Goal: Find specific page/section: Find specific page/section

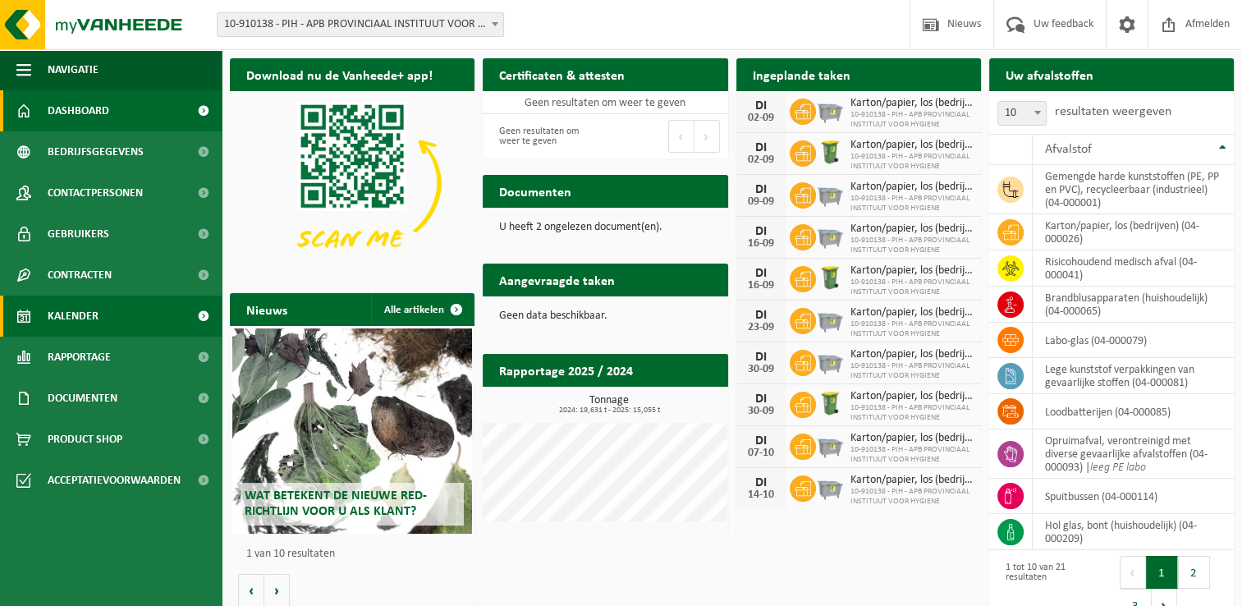
click at [135, 316] on link "Kalender" at bounding box center [111, 315] width 222 height 41
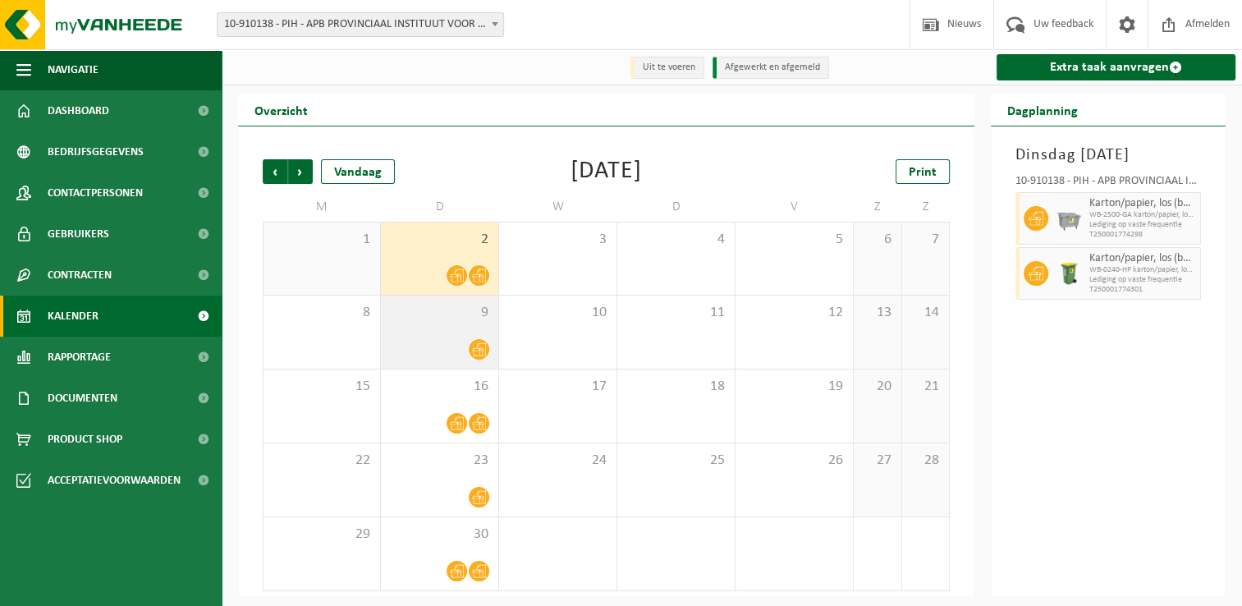
click at [438, 327] on div "9" at bounding box center [439, 331] width 117 height 73
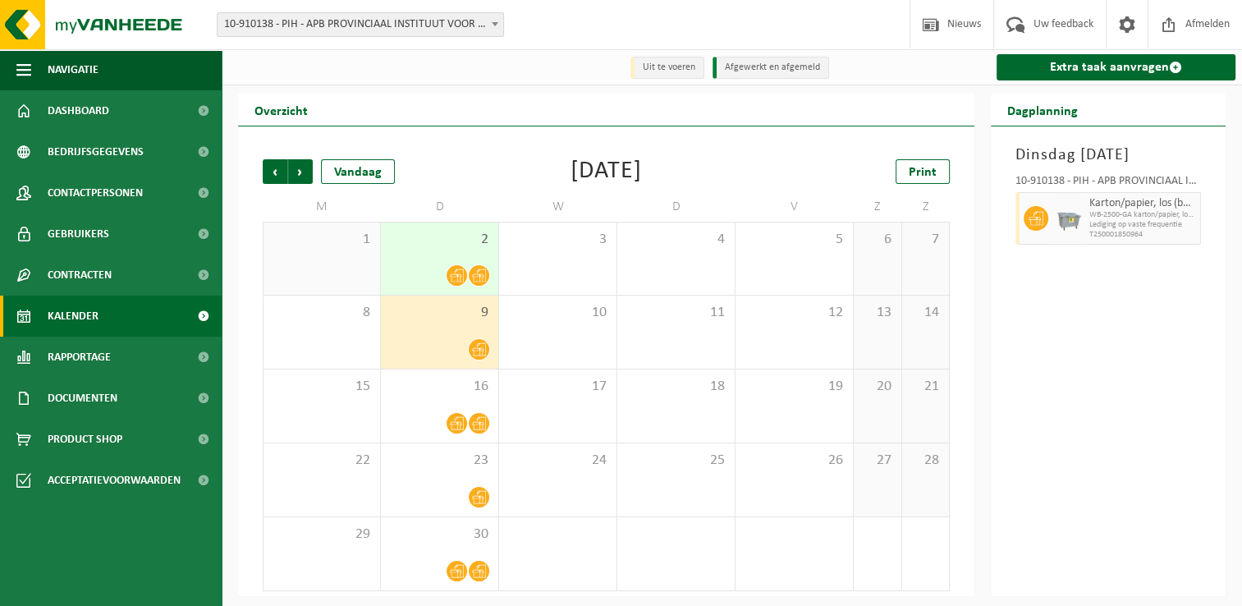
click at [449, 264] on div "2" at bounding box center [439, 258] width 117 height 72
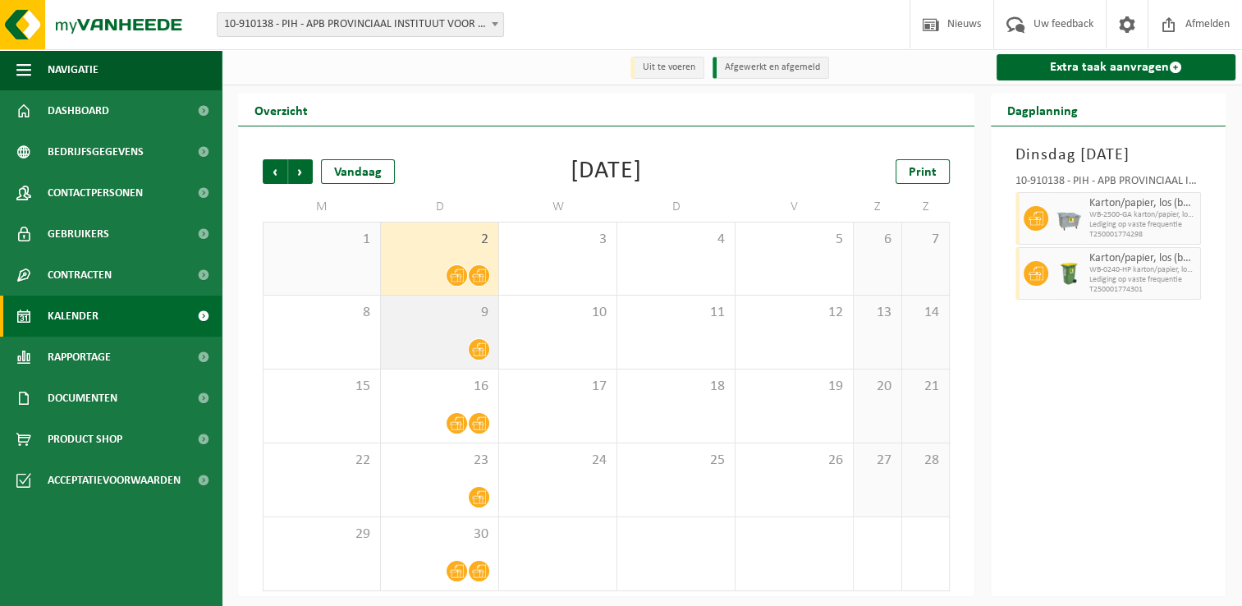
click at [441, 360] on div at bounding box center [439, 349] width 101 height 22
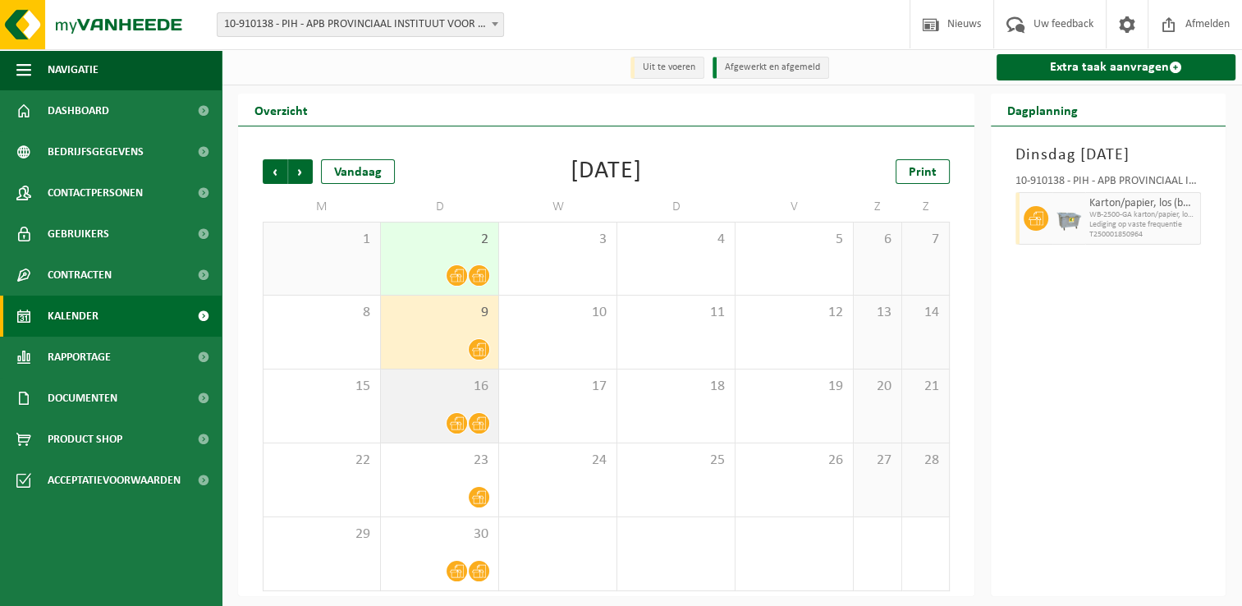
click at [440, 406] on div "16" at bounding box center [439, 405] width 117 height 73
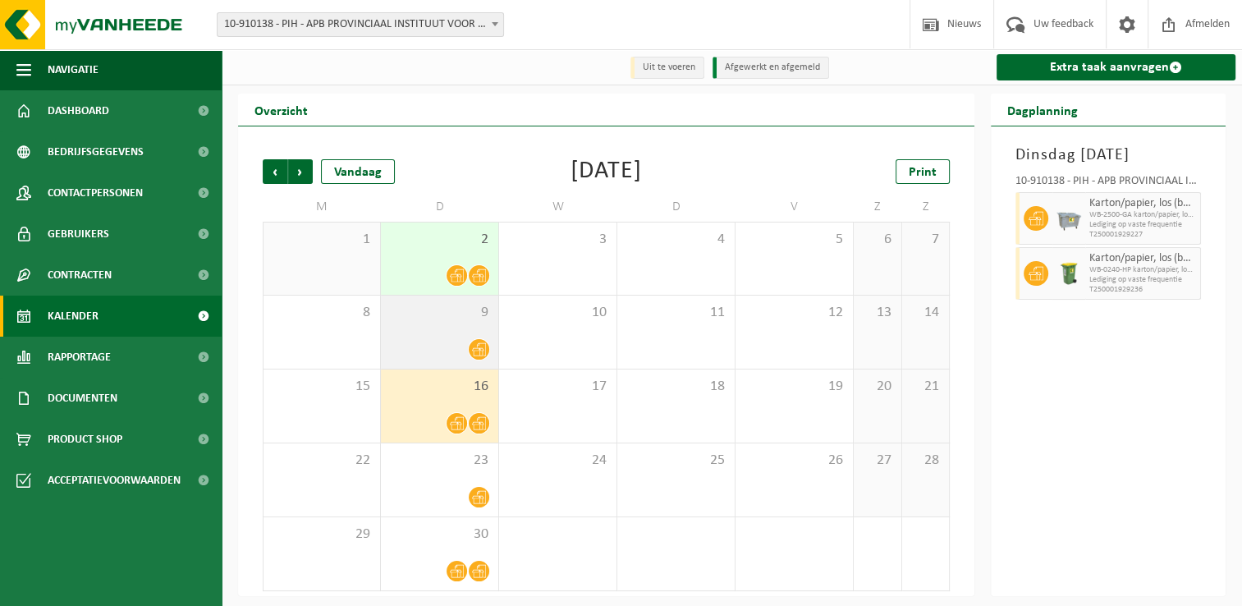
click at [453, 349] on div at bounding box center [439, 349] width 101 height 22
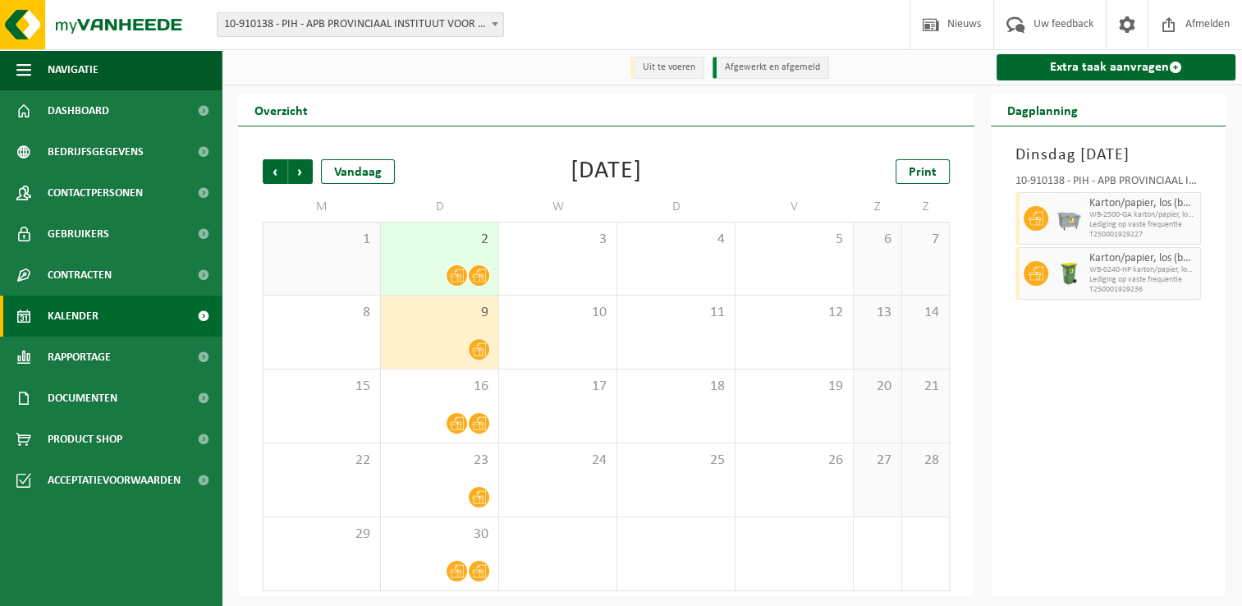
click at [463, 254] on div "2" at bounding box center [439, 258] width 117 height 72
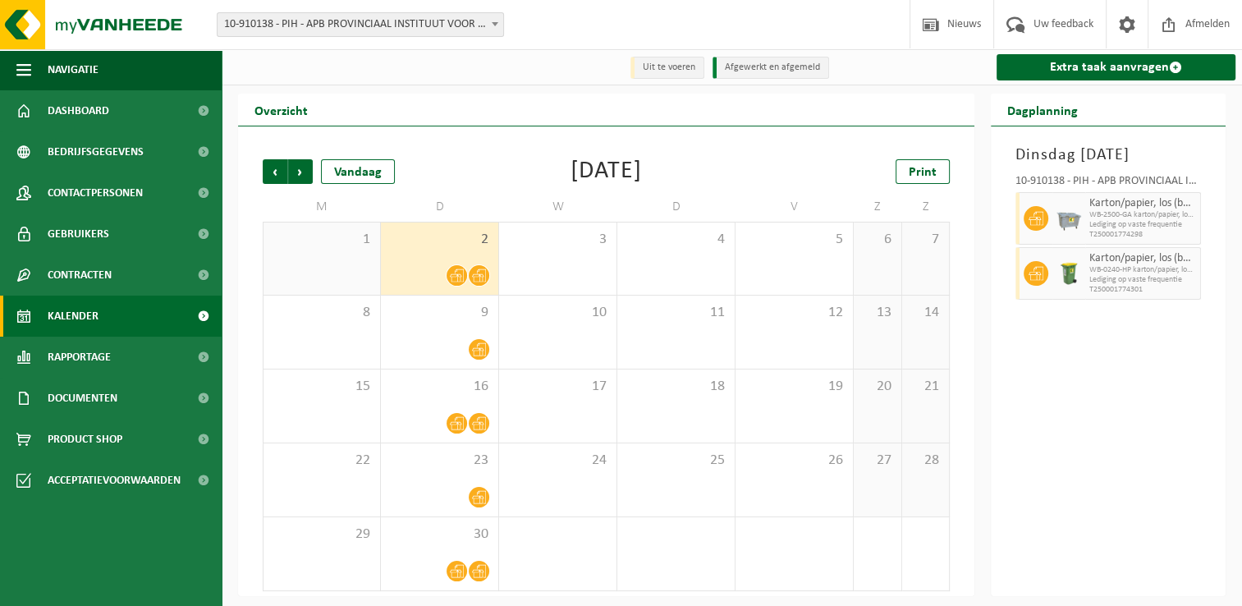
click at [642, 181] on div "September 2025" at bounding box center [605, 171] width 71 height 25
click at [610, 172] on div "September 2025" at bounding box center [605, 171] width 71 height 25
click at [427, 342] on div at bounding box center [439, 349] width 101 height 22
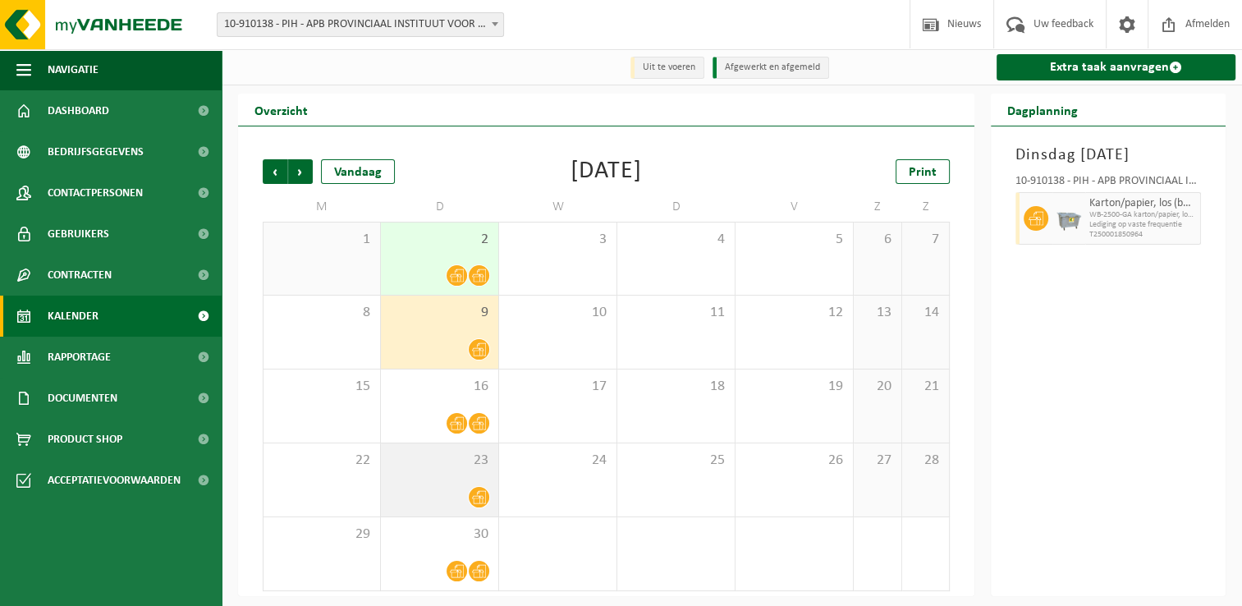
click at [425, 474] on div "23" at bounding box center [439, 479] width 117 height 73
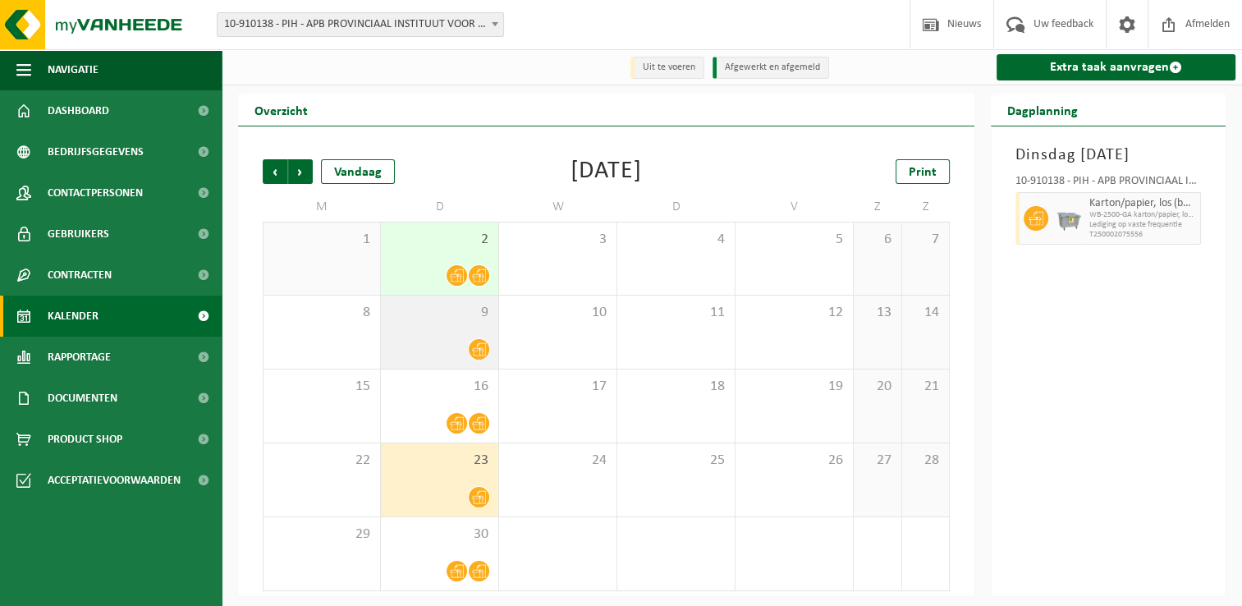
click at [420, 333] on div "9" at bounding box center [439, 331] width 117 height 73
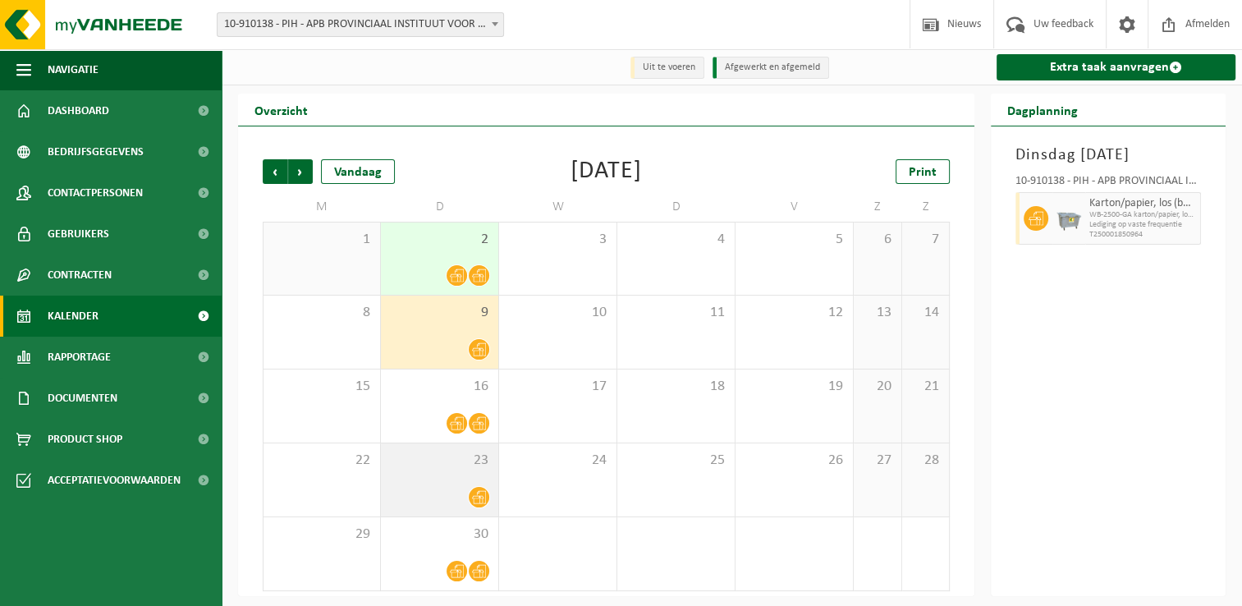
click at [432, 465] on span "23" at bounding box center [439, 460] width 101 height 18
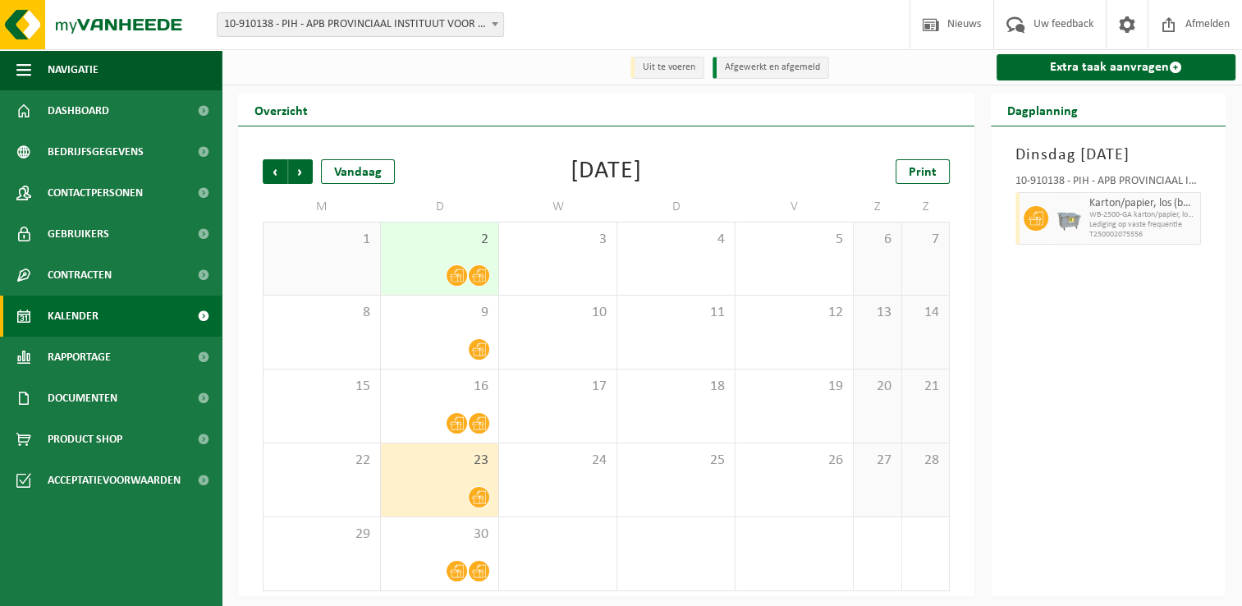
click at [593, 160] on div "September 2025" at bounding box center [605, 171] width 71 height 25
click at [263, 168] on span "Vorige" at bounding box center [275, 171] width 25 height 25
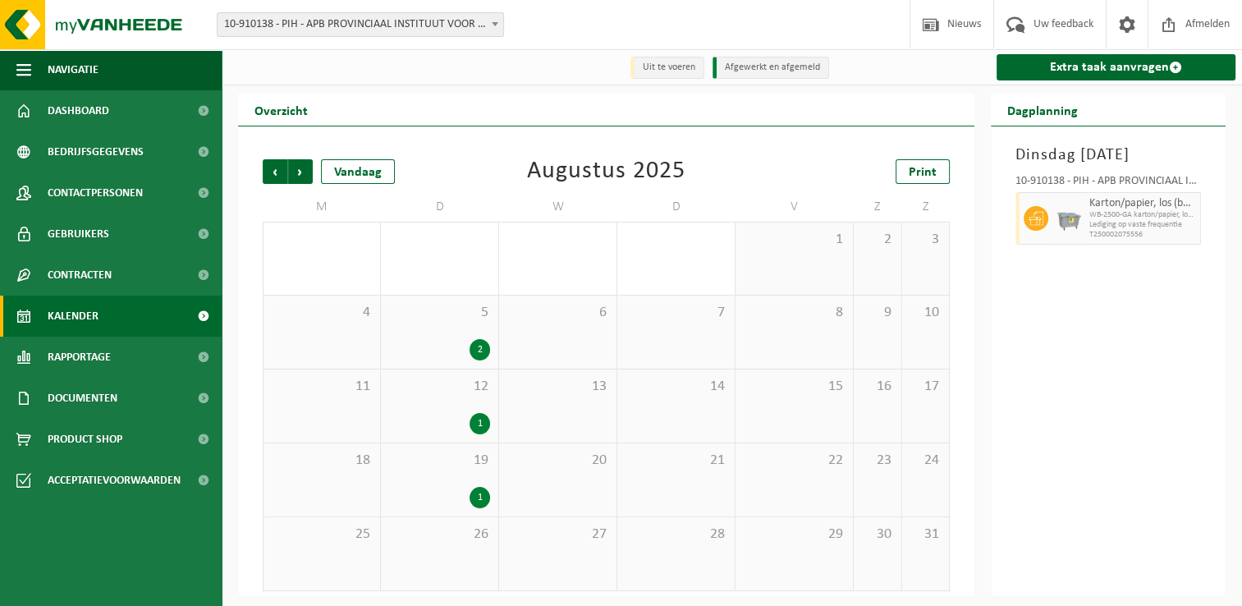
click at [442, 342] on div "2" at bounding box center [439, 349] width 101 height 21
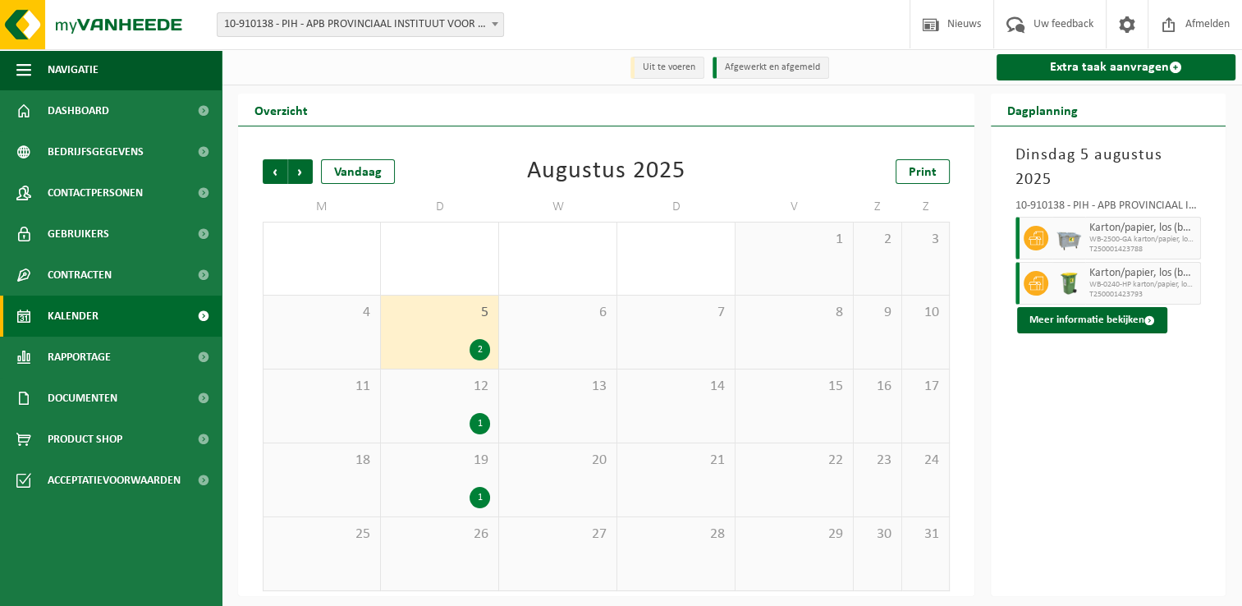
click at [453, 500] on div "1" at bounding box center [439, 497] width 101 height 21
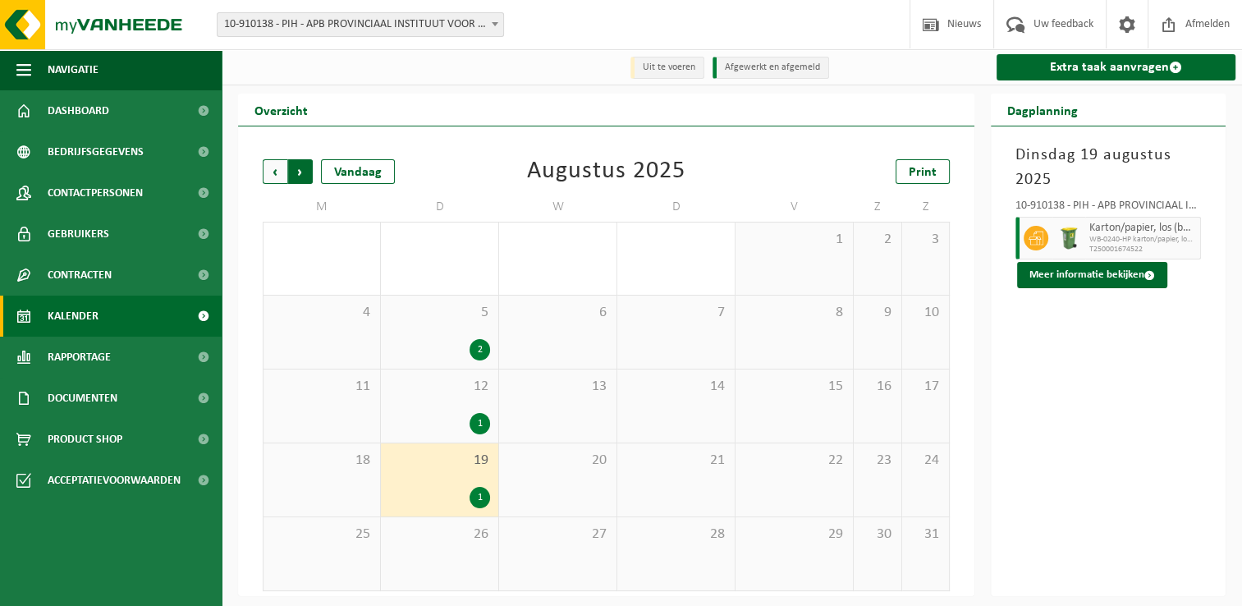
click at [274, 175] on span "Vorige" at bounding box center [275, 171] width 25 height 25
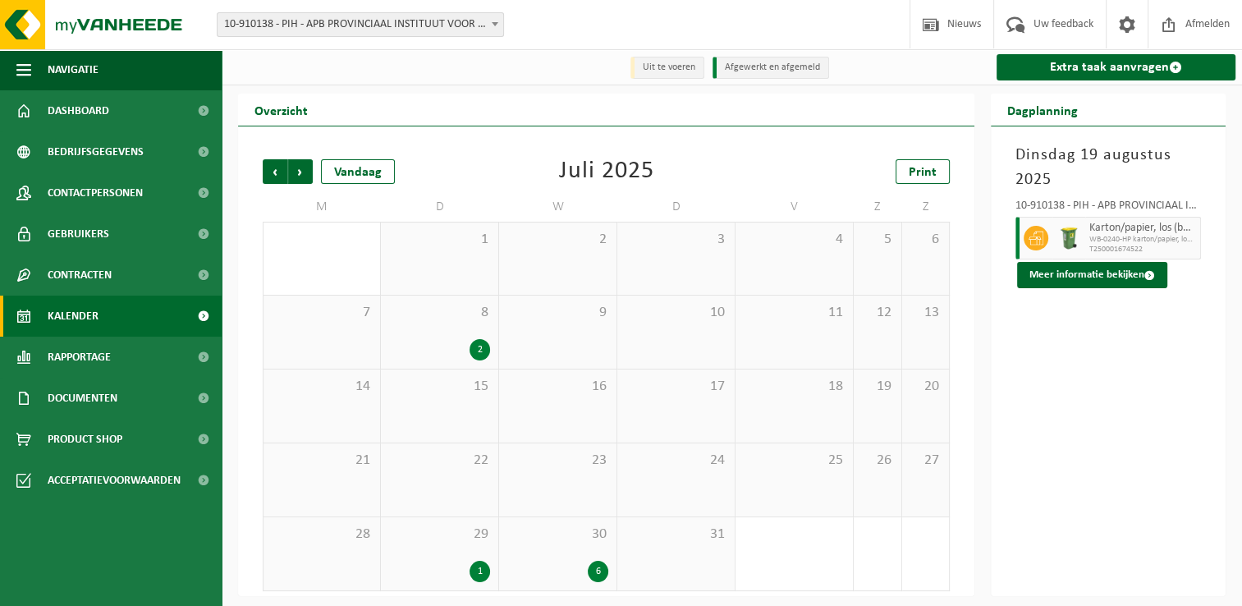
click at [453, 337] on div "8 2" at bounding box center [439, 331] width 117 height 73
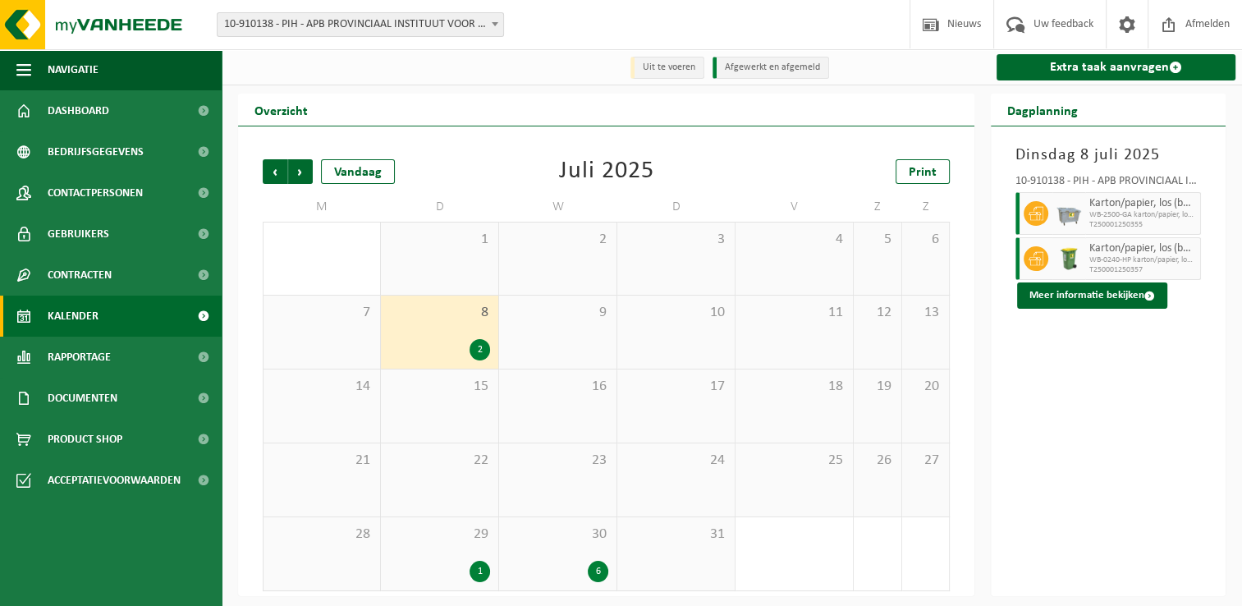
click at [440, 567] on div "1" at bounding box center [439, 571] width 101 height 21
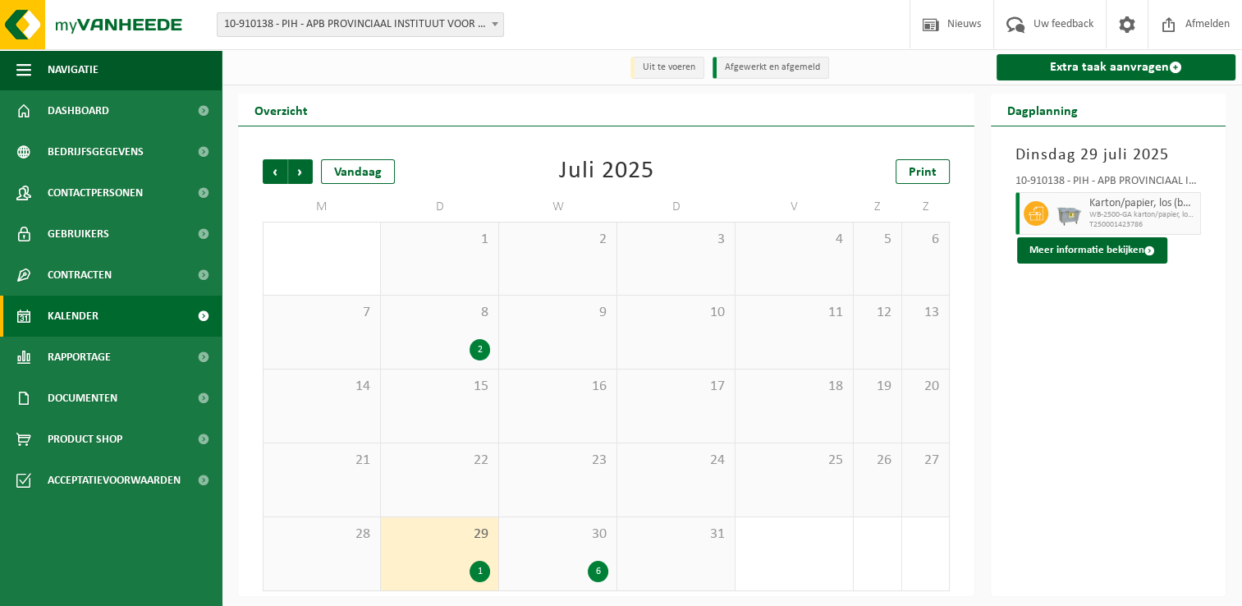
click at [444, 504] on div "22" at bounding box center [439, 479] width 117 height 73
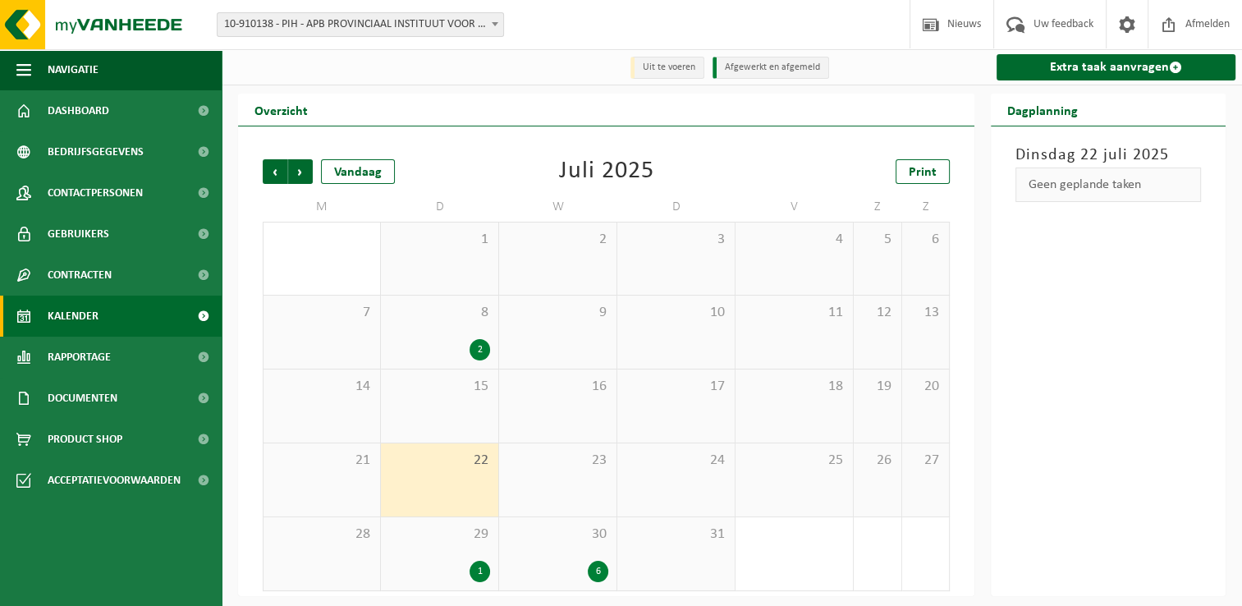
click at [455, 422] on div "15" at bounding box center [439, 405] width 117 height 73
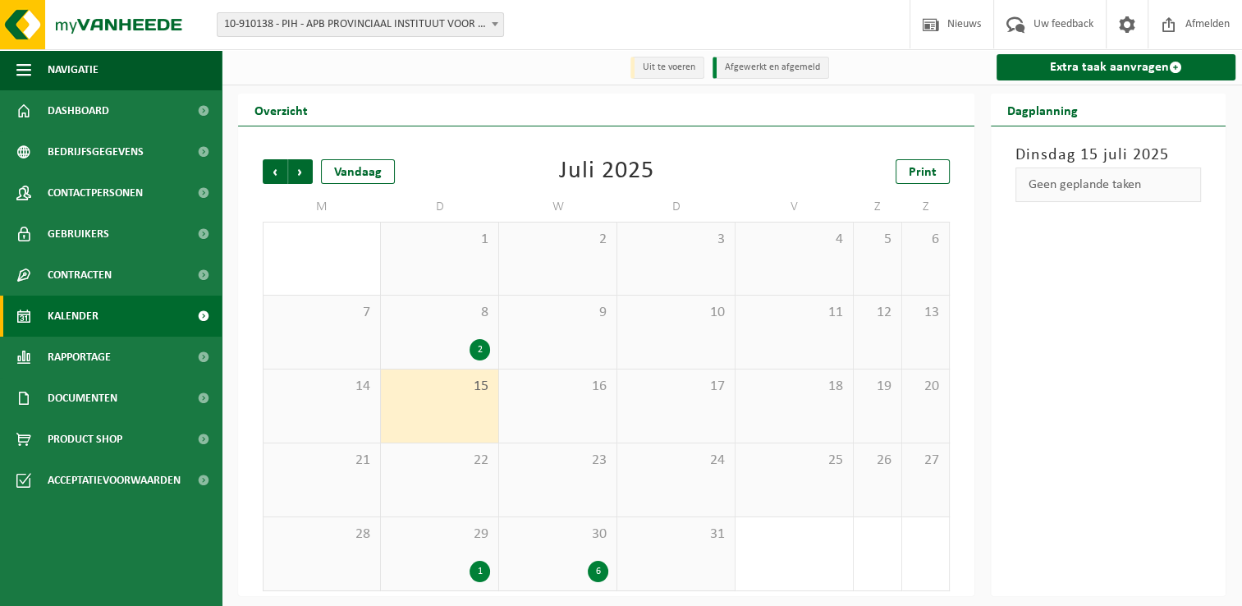
click at [452, 268] on div "1" at bounding box center [439, 258] width 117 height 72
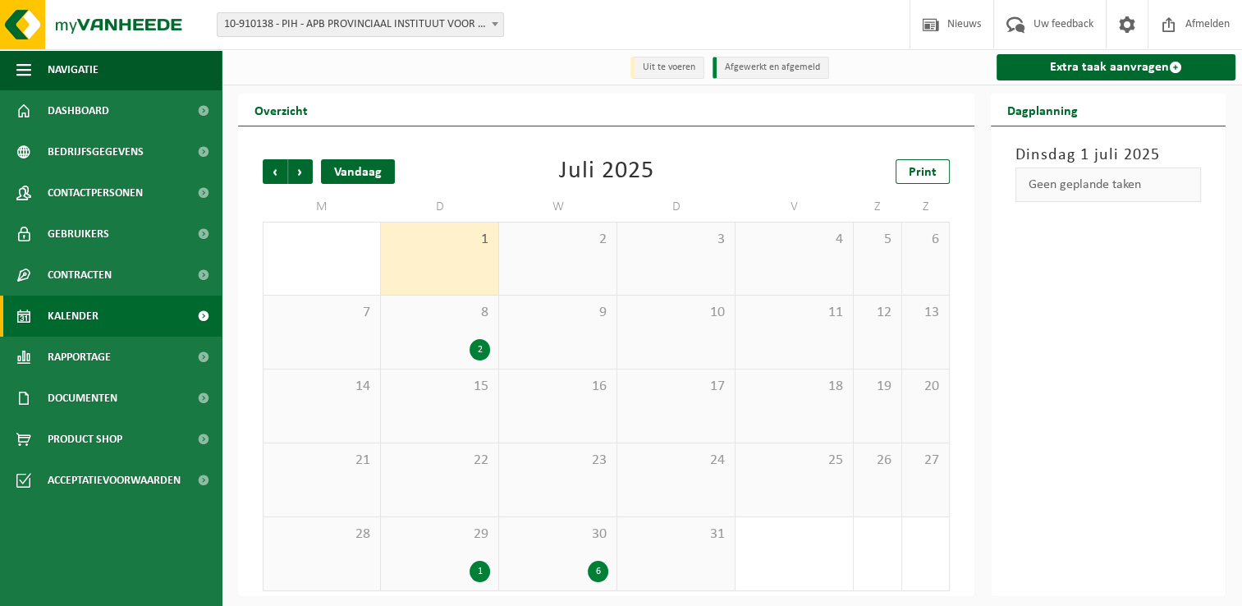
click at [354, 181] on div "Vandaag" at bounding box center [358, 171] width 74 height 25
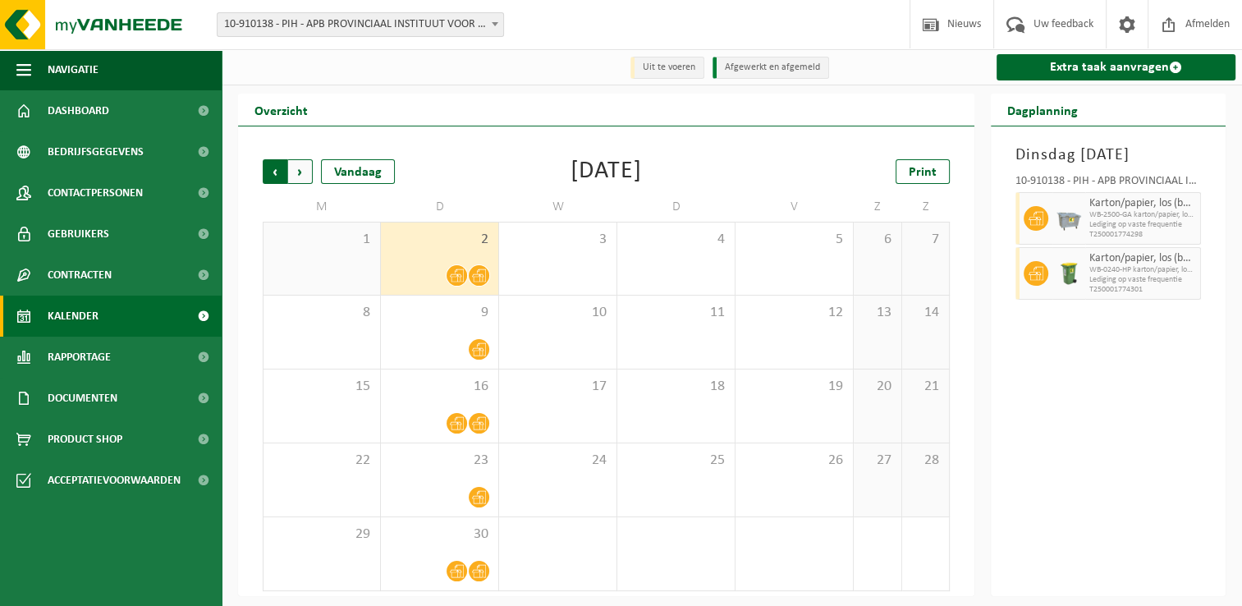
click at [305, 172] on span "Volgende" at bounding box center [300, 171] width 25 height 25
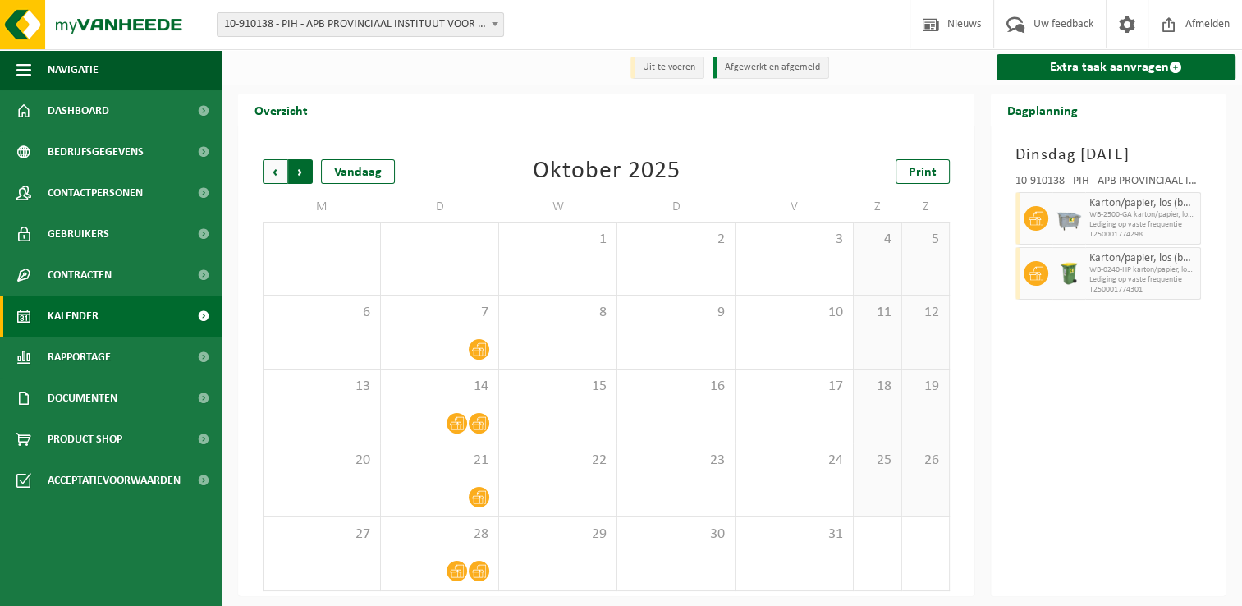
click at [264, 176] on span "Vorige" at bounding box center [275, 171] width 25 height 25
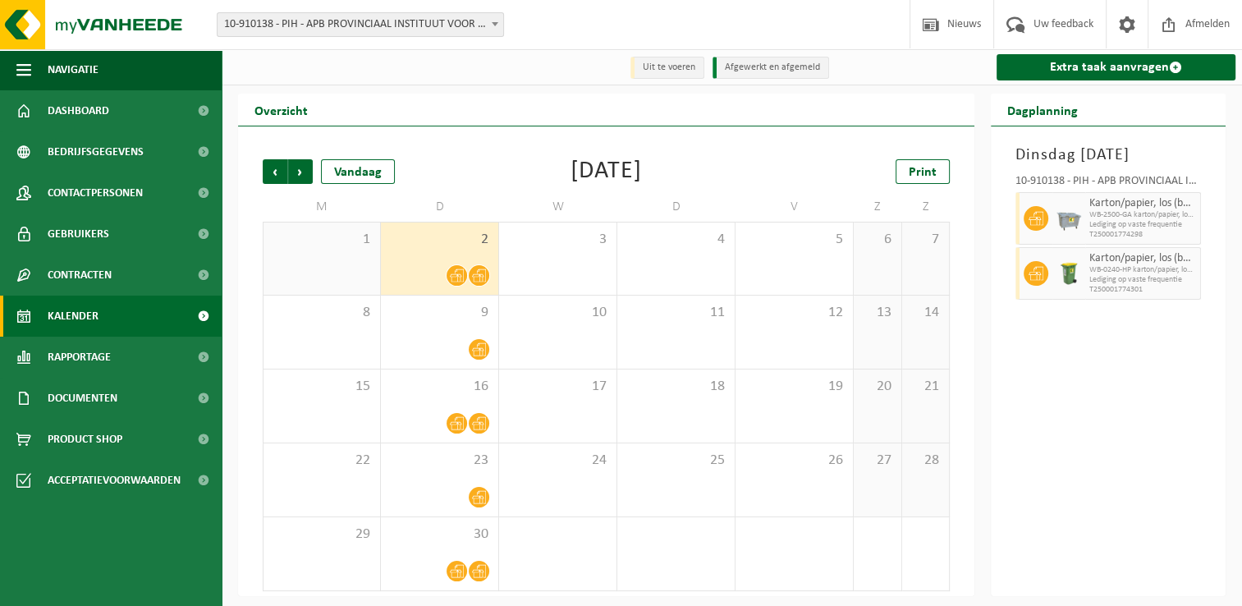
click at [575, 184] on div "September 2025" at bounding box center [605, 171] width 71 height 25
drag, startPoint x: 1100, startPoint y: 263, endPoint x: 1116, endPoint y: 255, distance: 18.0
click at [1101, 240] on span "T250001774298" at bounding box center [1142, 235] width 107 height 10
click at [308, 170] on span "Volgende" at bounding box center [300, 171] width 25 height 25
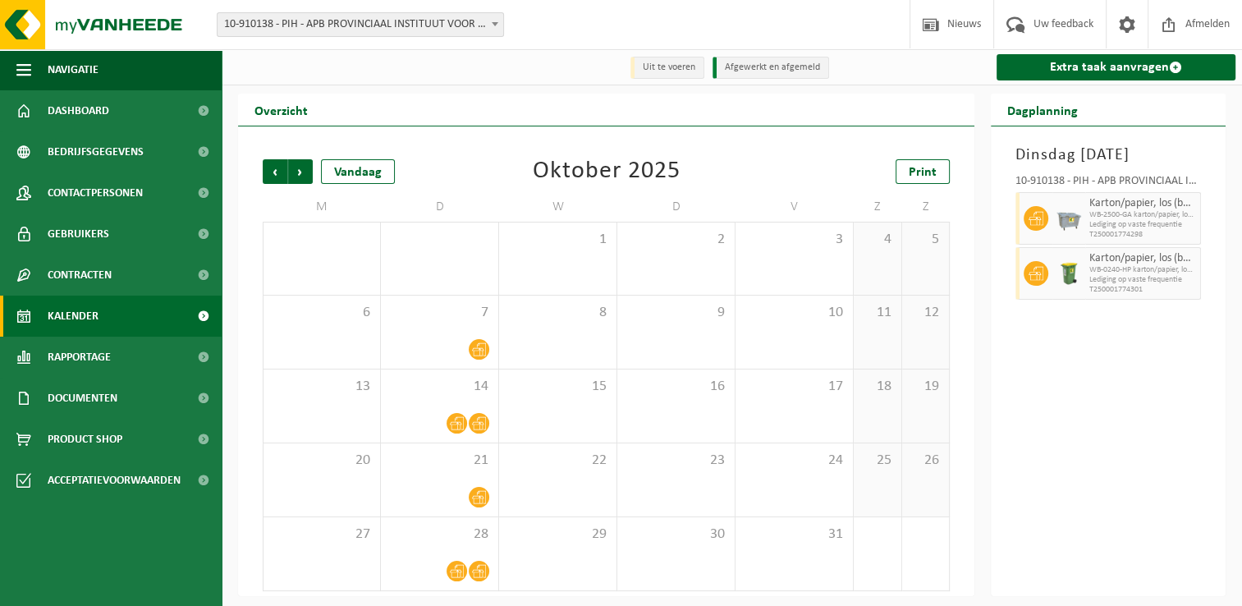
click at [643, 175] on div "Oktober 2025" at bounding box center [607, 171] width 148 height 25
click at [372, 171] on div "Vandaag" at bounding box center [358, 171] width 74 height 25
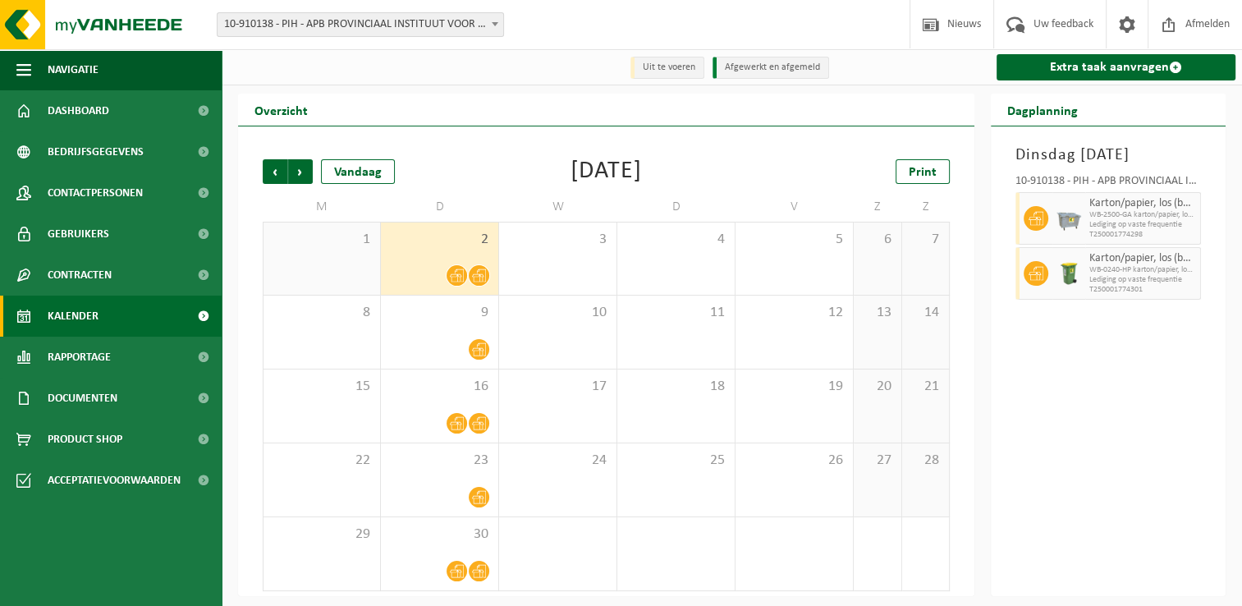
click at [582, 209] on td "W" at bounding box center [558, 207] width 118 height 30
click at [1129, 265] on span "Karton/papier, los (bedrijven)" at bounding box center [1142, 258] width 107 height 13
click at [73, 416] on span "Documenten" at bounding box center [83, 398] width 70 height 41
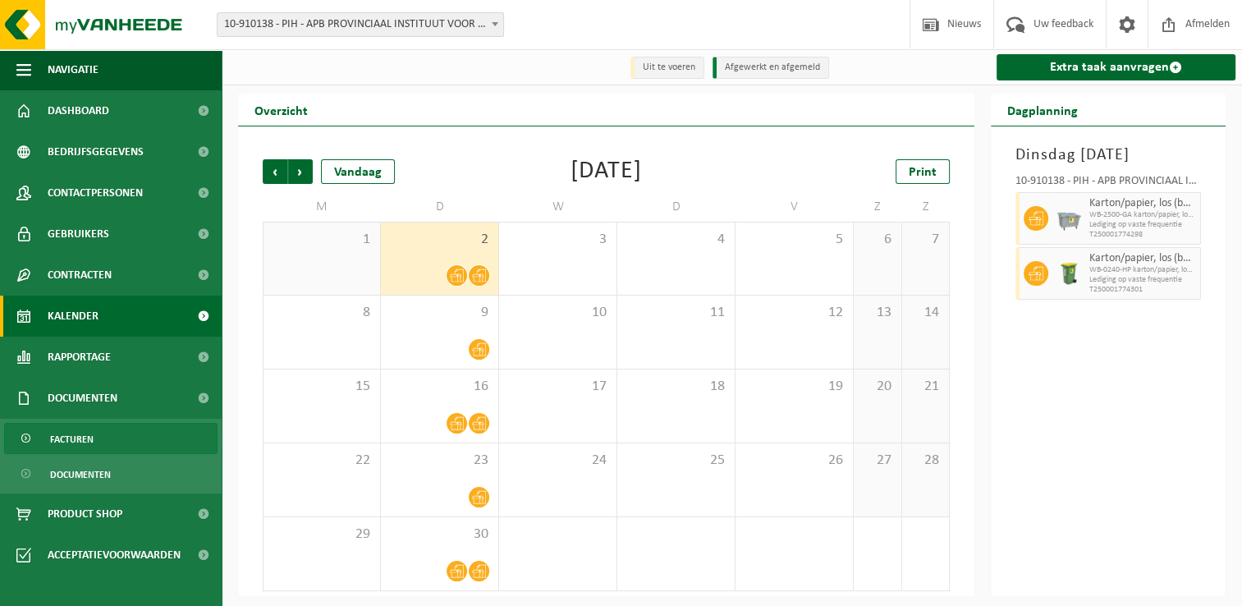
click at [118, 447] on link "Facturen" at bounding box center [110, 438] width 213 height 31
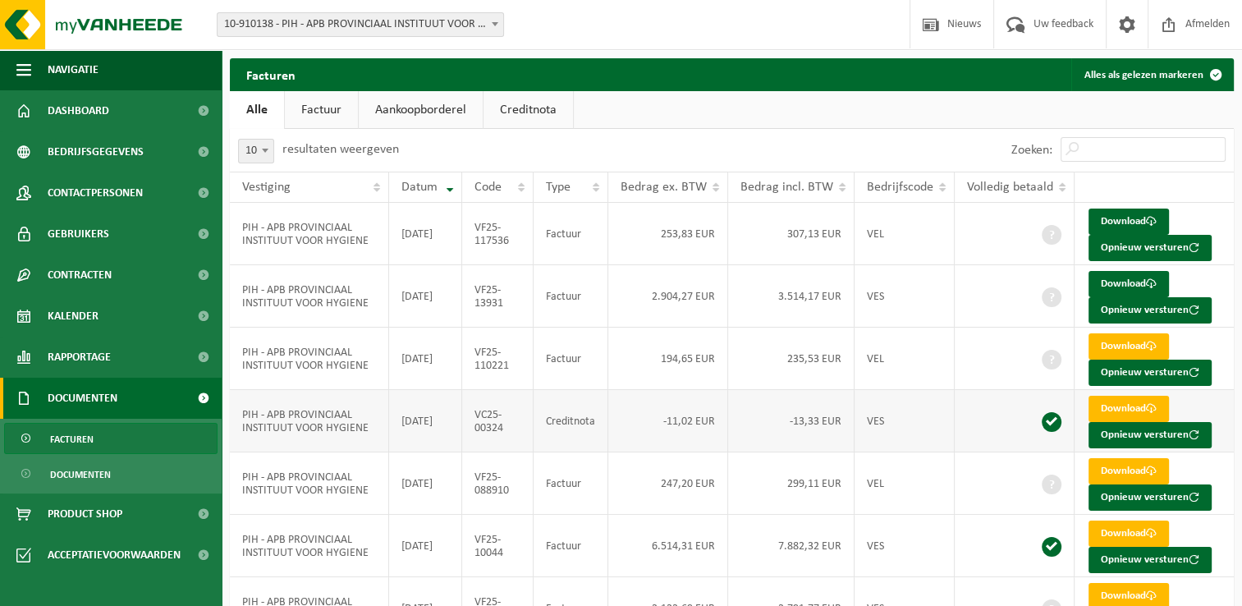
scroll to position [82, 0]
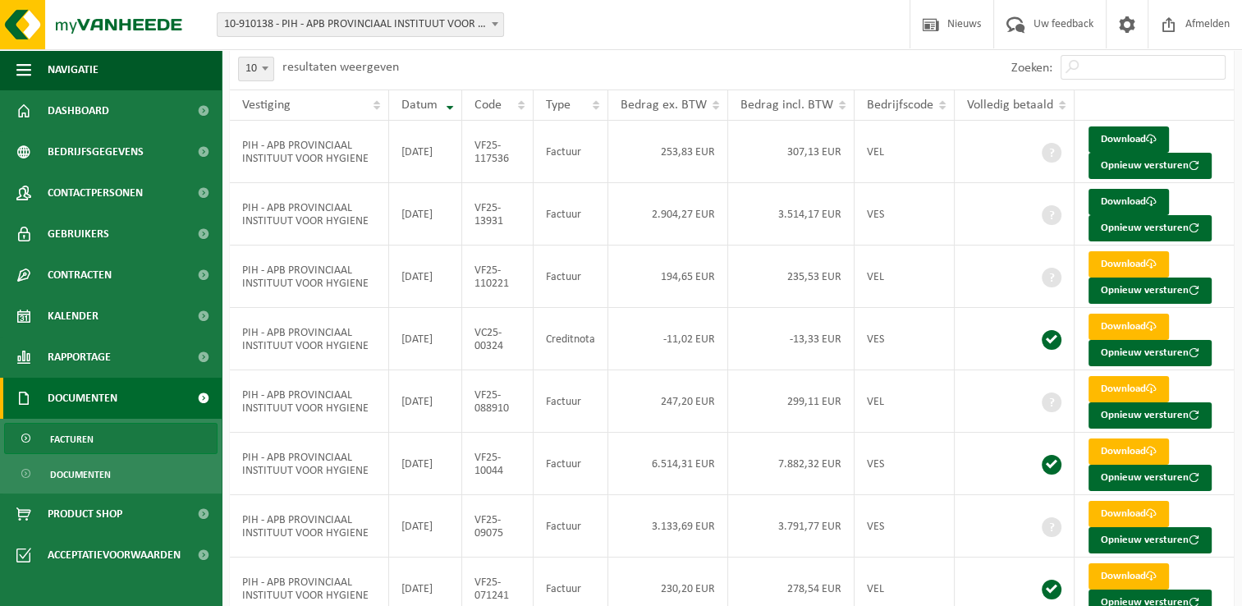
click at [785, 69] on div "Zoeken:" at bounding box center [983, 68] width 502 height 43
